Goal: Find specific page/section: Find specific page/section

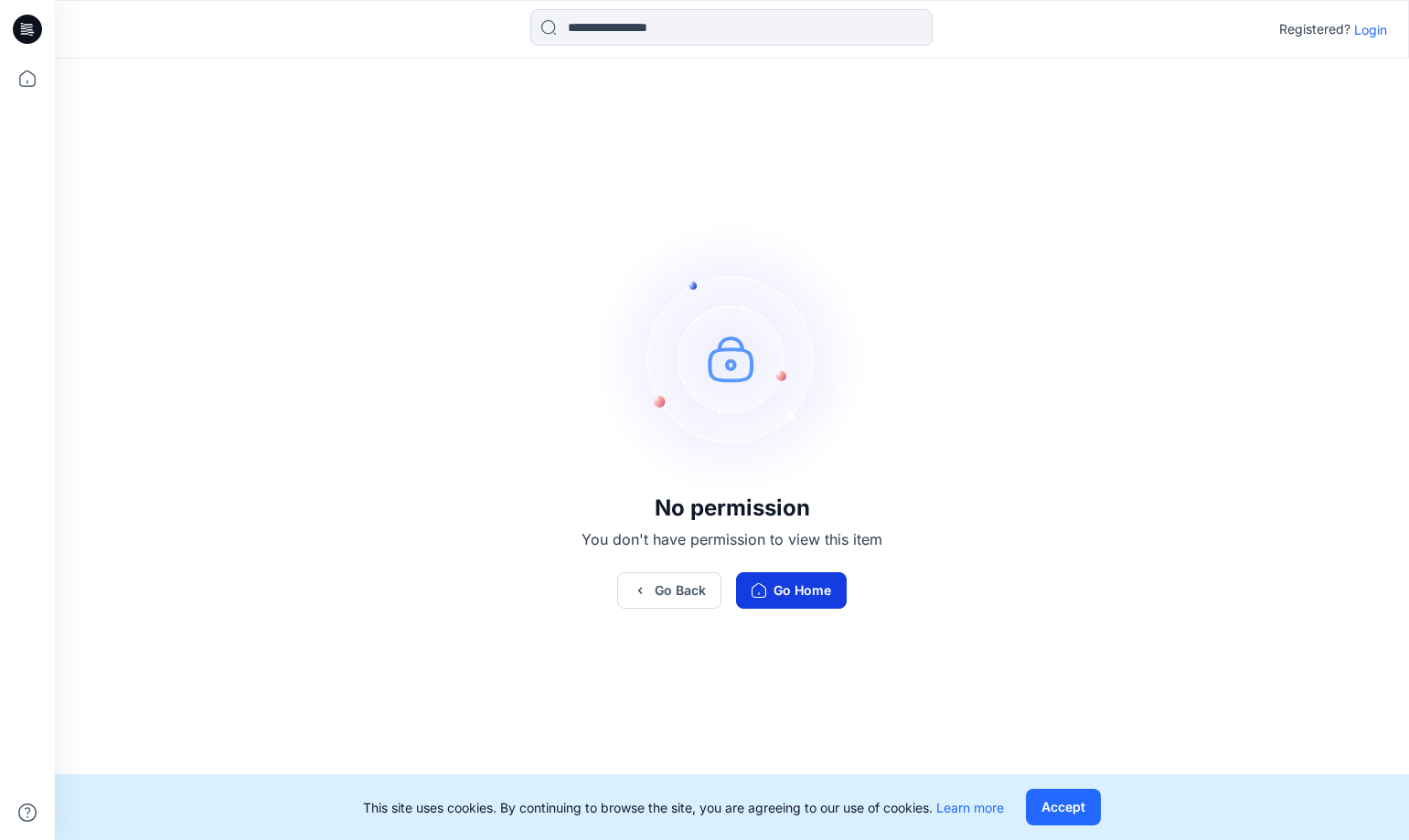
click at [783, 596] on button "Go Home" at bounding box center [791, 590] width 110 height 37
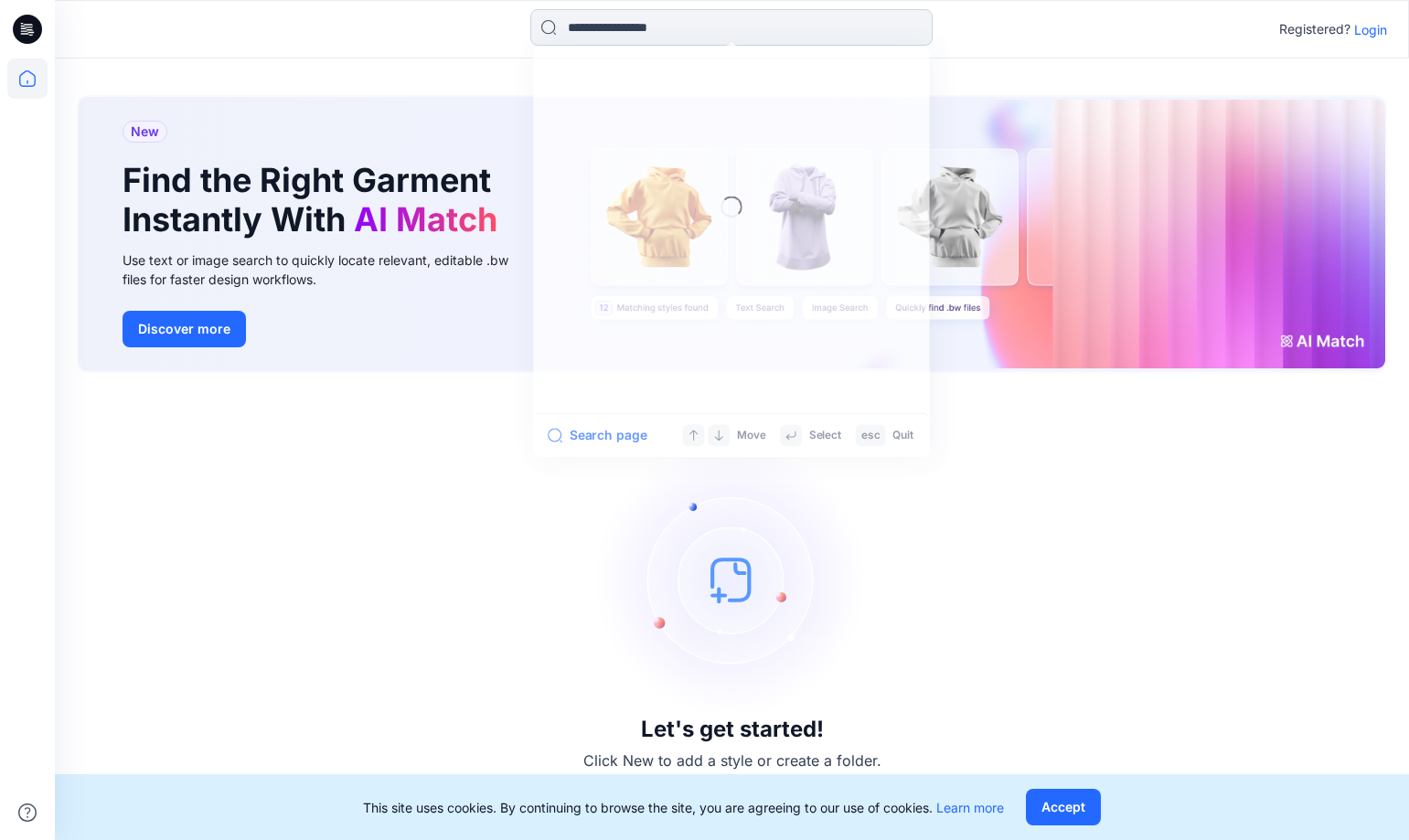
click at [639, 25] on input at bounding box center [731, 27] width 403 height 37
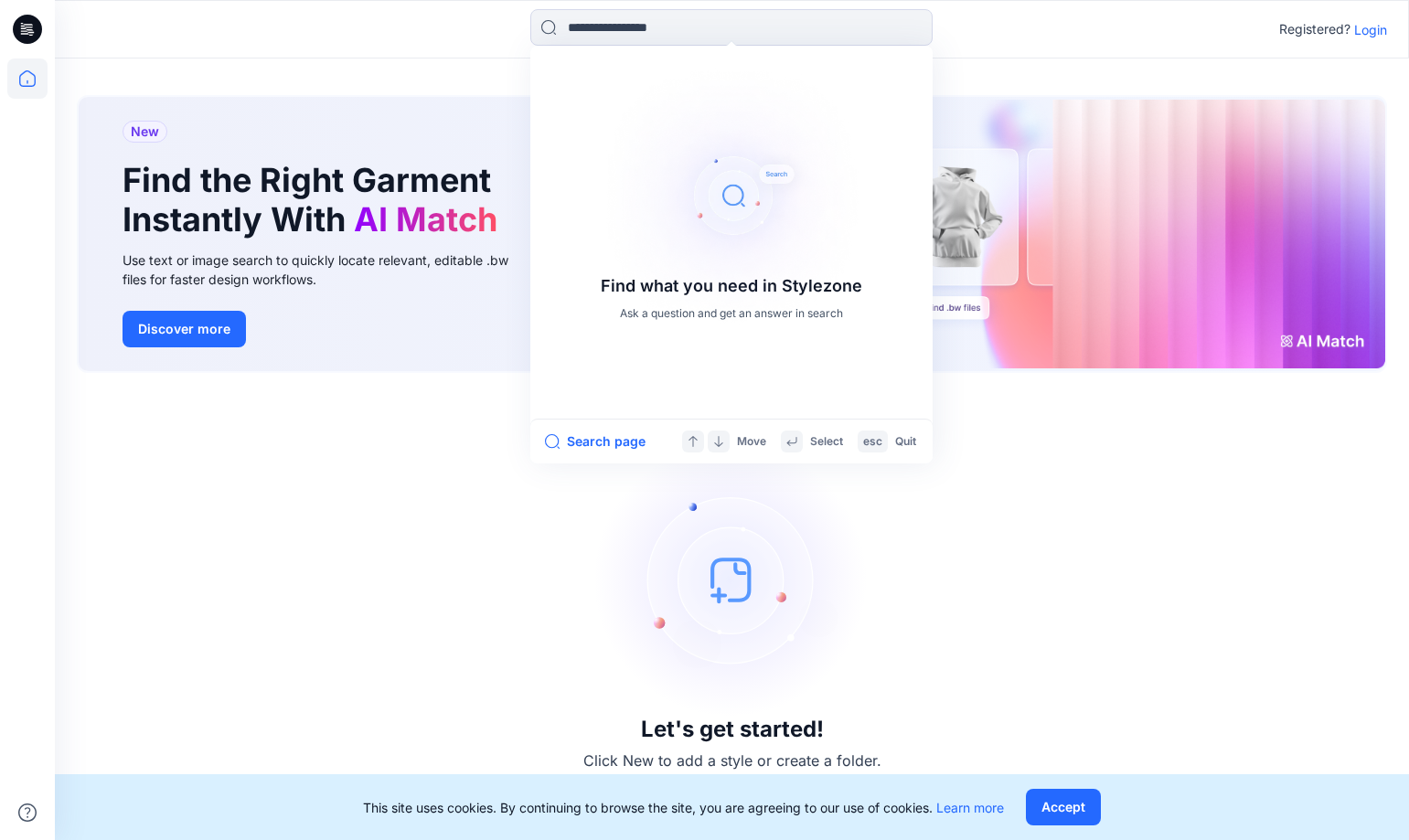
click at [1378, 33] on p "Login" at bounding box center [1370, 29] width 33 height 19
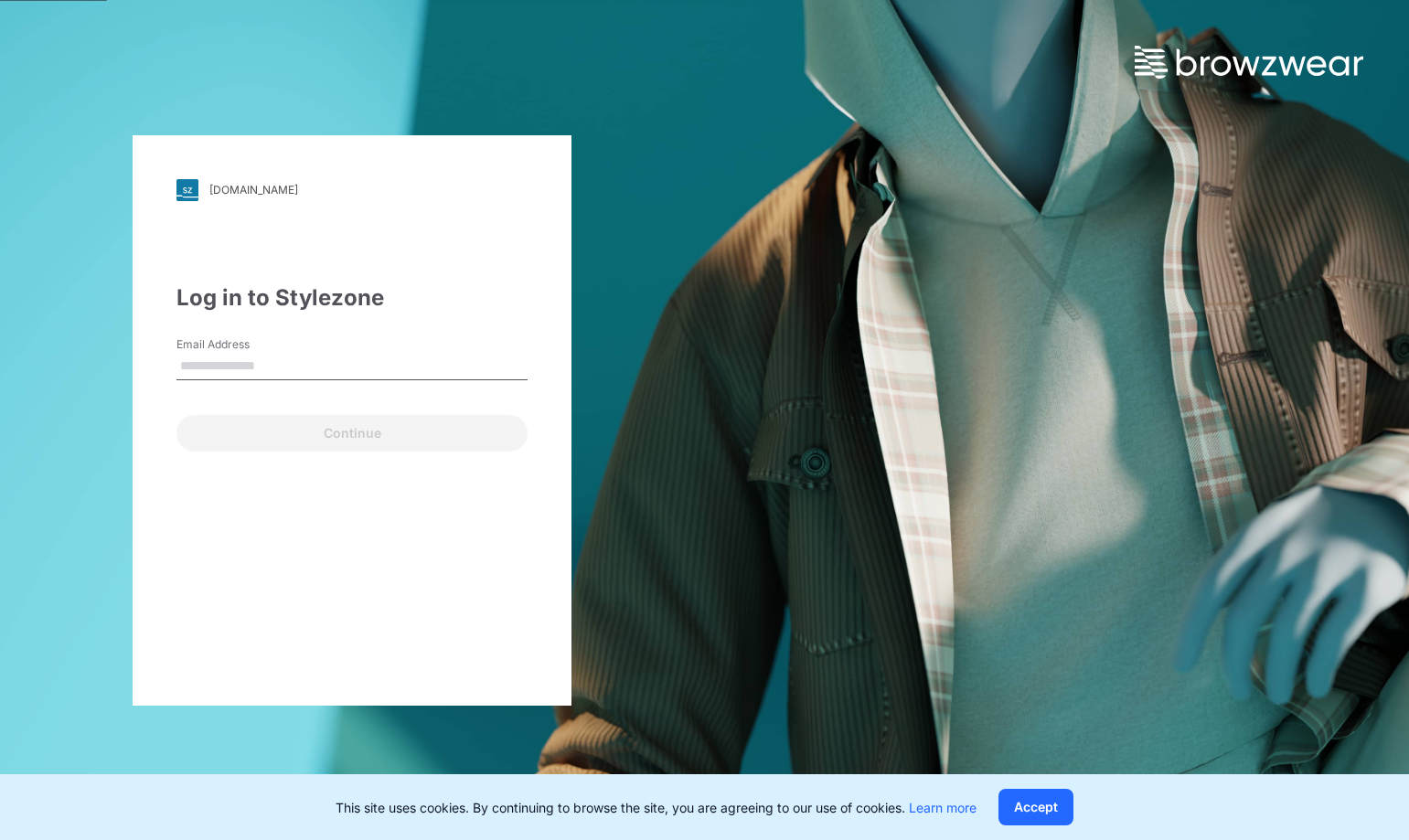
type input "**********"
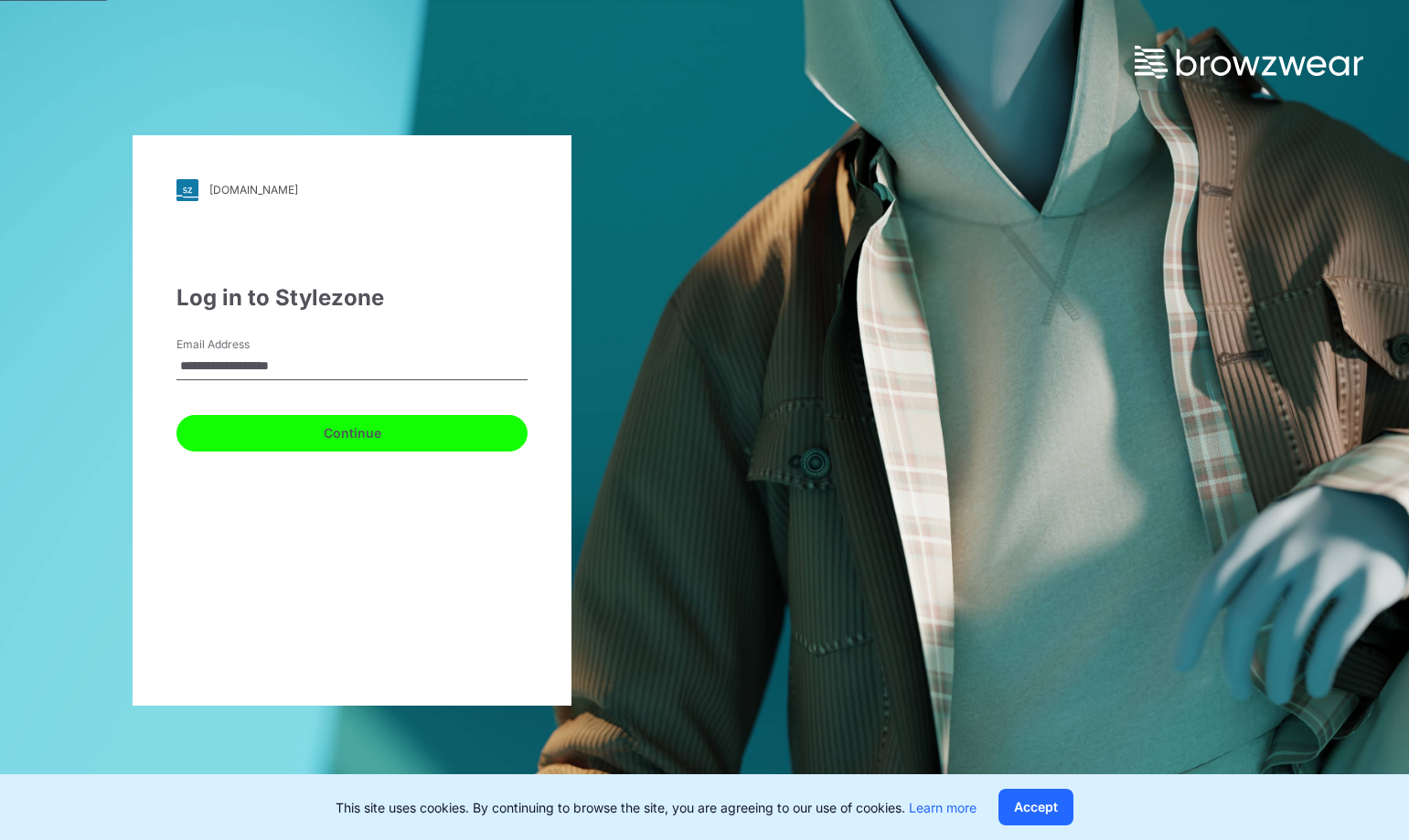
click at [364, 436] on button "Continue" at bounding box center [352, 433] width 351 height 37
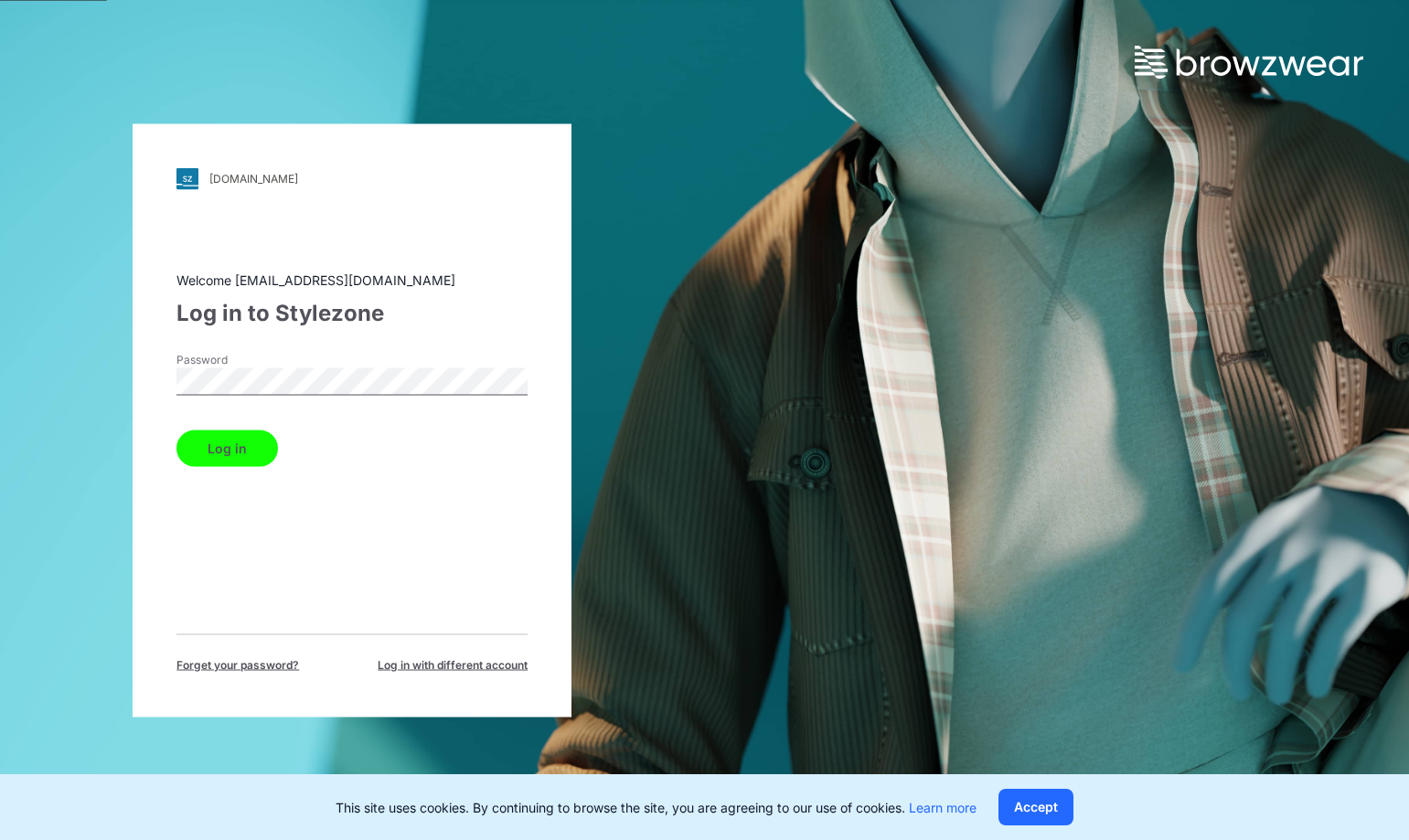
click at [220, 452] on button "Log in" at bounding box center [227, 448] width 102 height 37
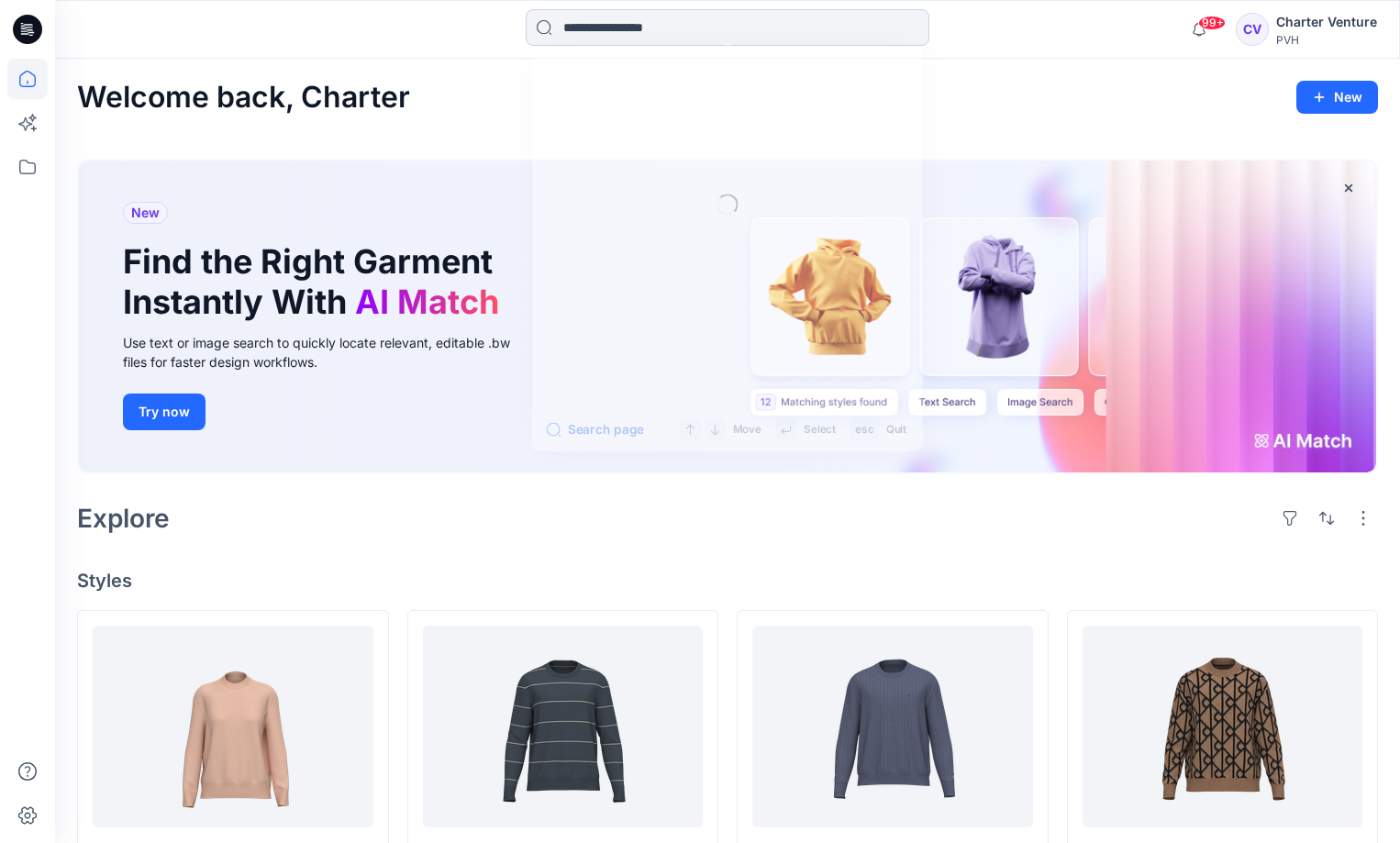
click at [608, 34] on input at bounding box center [727, 27] width 404 height 37
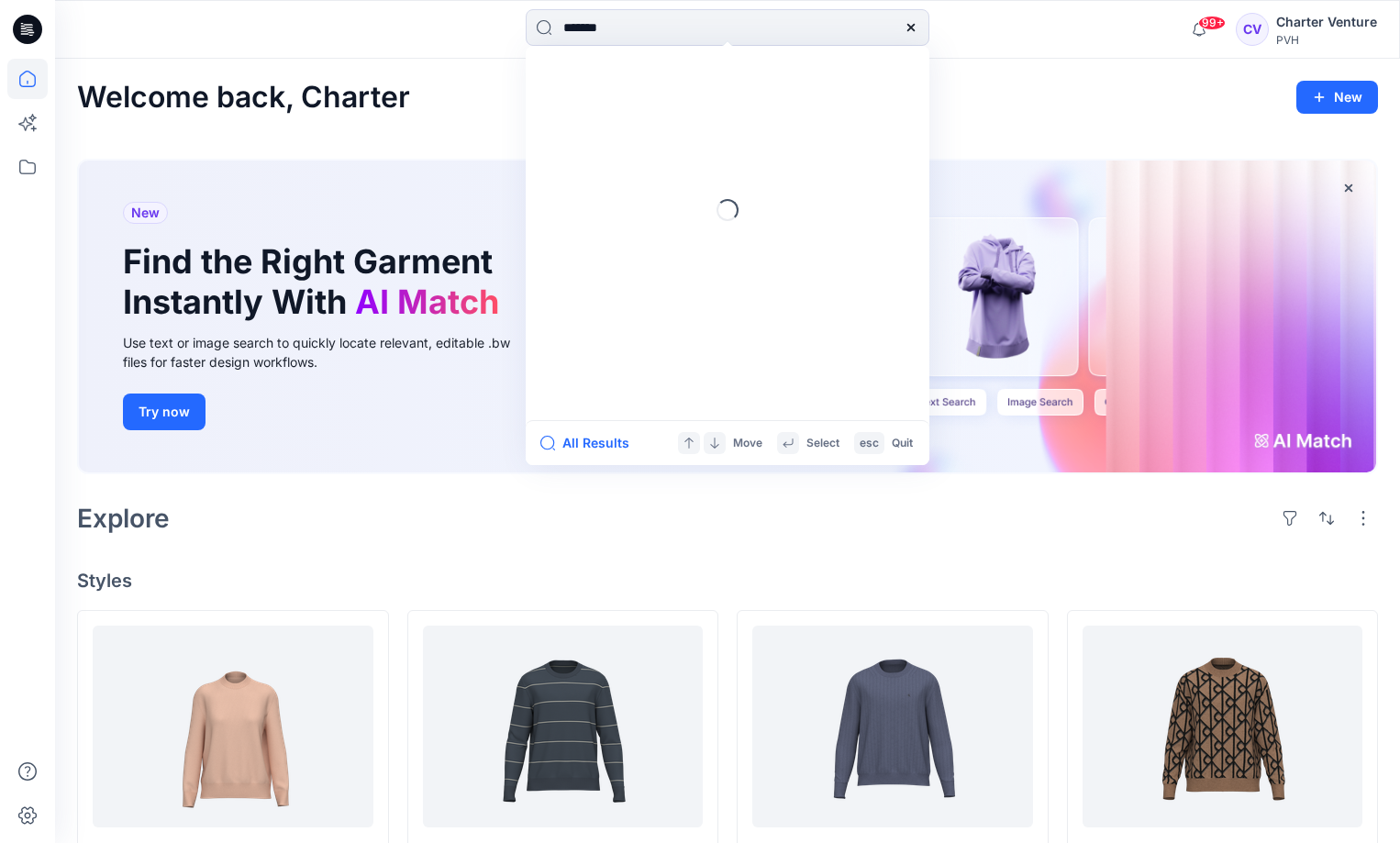
type input "*******"
click at [599, 97] on mark "44F222G" at bounding box center [593, 100] width 63 height 21
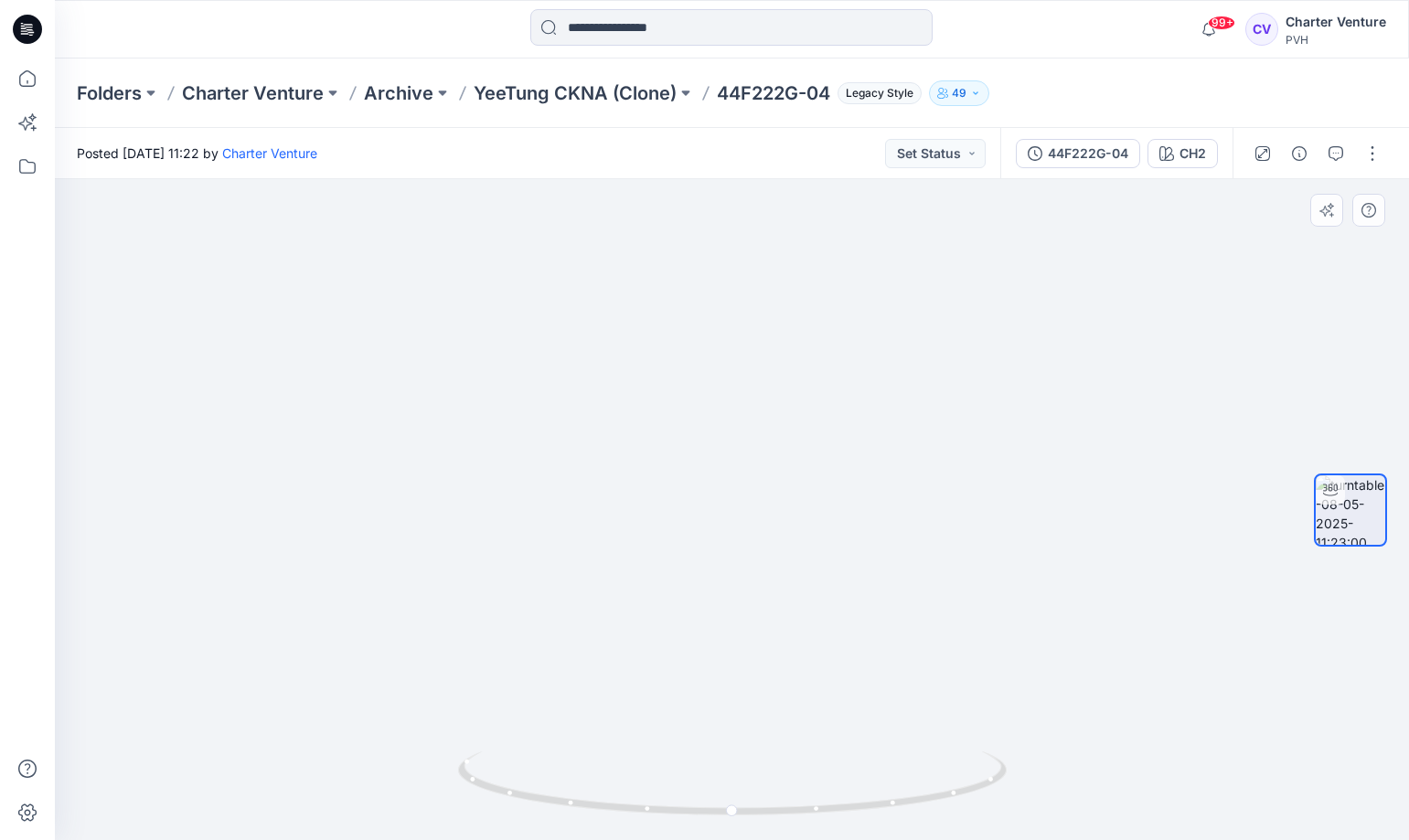
click at [1233, 418] on img at bounding box center [733, 243] width 1783 height 1194
drag, startPoint x: 1165, startPoint y: 733, endPoint x: 778, endPoint y: 736, distance: 387.0
drag, startPoint x: 1037, startPoint y: 740, endPoint x: 868, endPoint y: 784, distance: 174.6
click at [809, 762] on div at bounding box center [732, 509] width 1354 height 661
drag, startPoint x: 822, startPoint y: 815, endPoint x: 490, endPoint y: 807, distance: 332.1
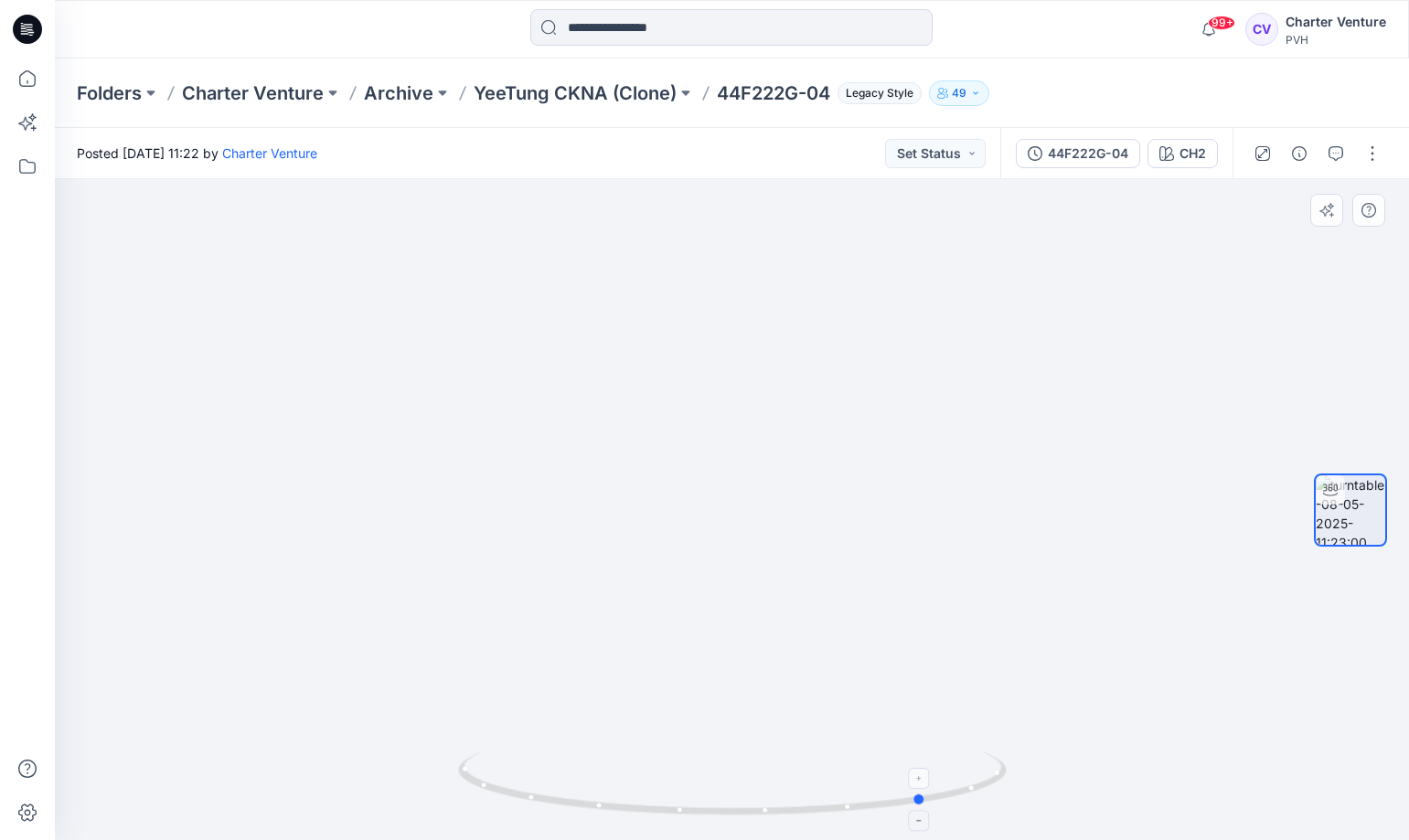
click at [490, 807] on icon at bounding box center [735, 785] width 554 height 69
click at [581, 95] on p "YeeTung CKNA (Clone)" at bounding box center [574, 92] width 203 height 25
